Goal: Use online tool/utility: Utilize a website feature to perform a specific function

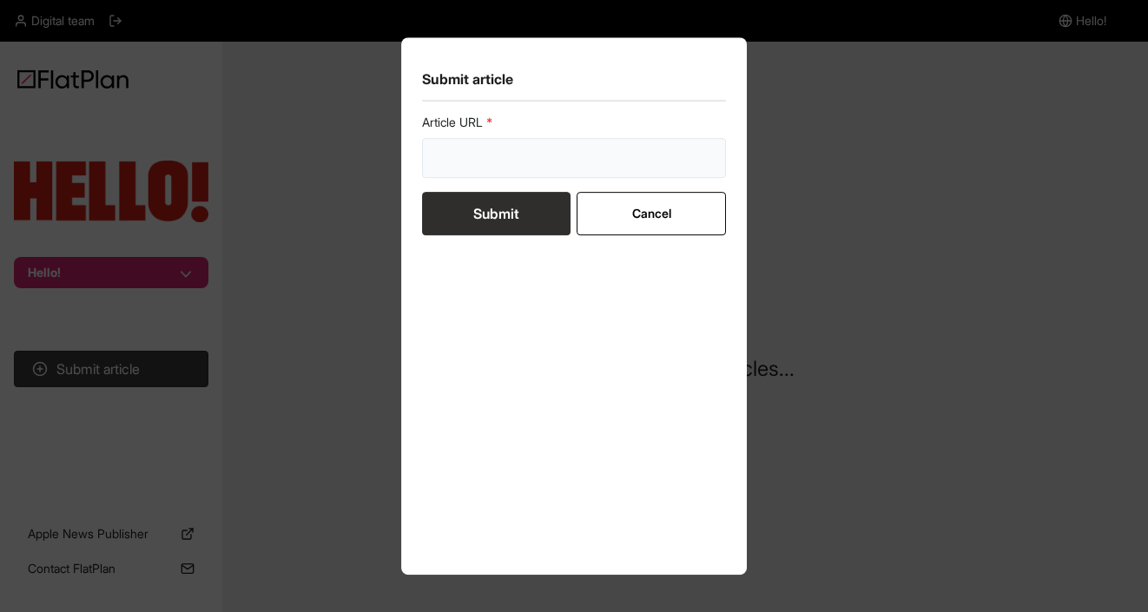
click at [500, 163] on input "url" at bounding box center [574, 158] width 304 height 40
paste input "[URL][DOMAIN_NAME]"
type input "[URL][DOMAIN_NAME]"
click at [498, 207] on button "Submit" at bounding box center [496, 213] width 148 height 43
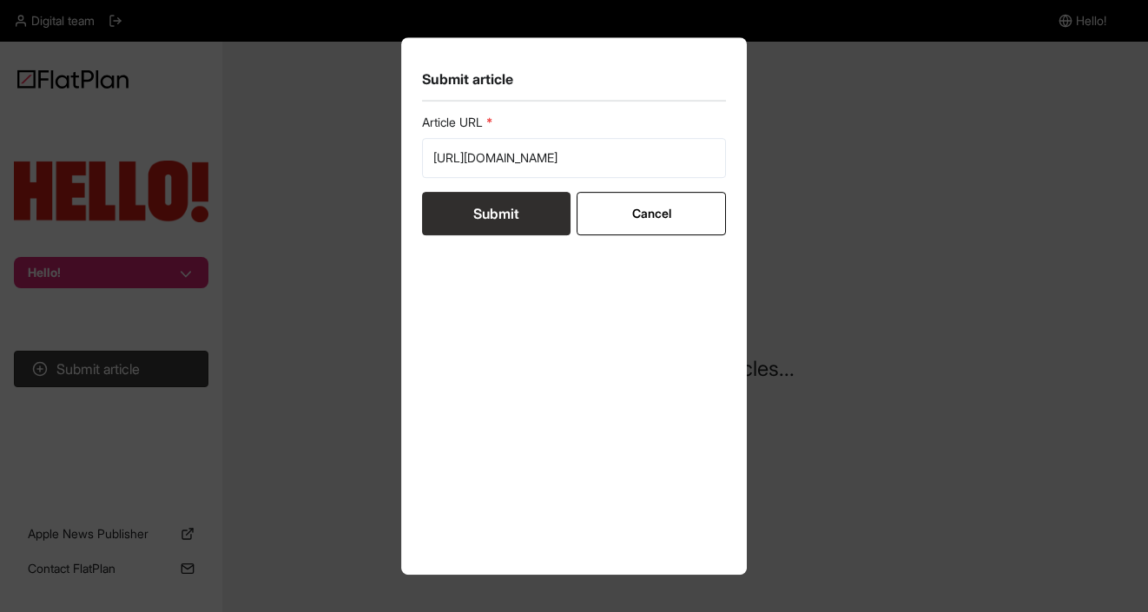
scroll to position [0, 0]
click at [508, 150] on input "url" at bounding box center [574, 158] width 304 height 40
paste input "[URL][DOMAIN_NAME]"
type input "[URL][DOMAIN_NAME]"
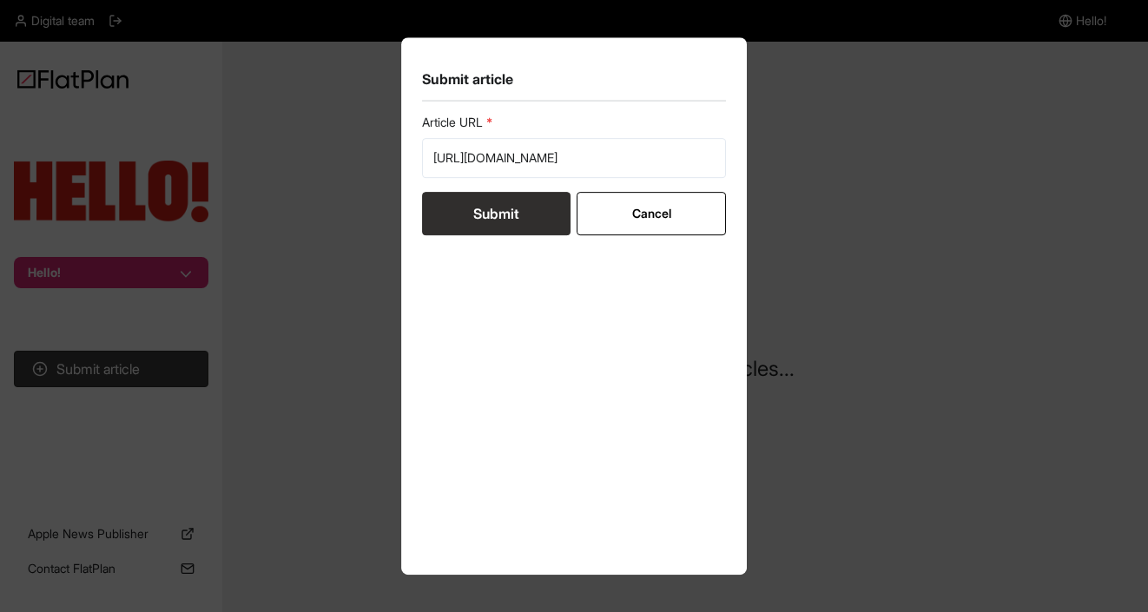
click at [501, 217] on button "Submit" at bounding box center [496, 213] width 148 height 43
